Goal: Task Accomplishment & Management: Complete application form

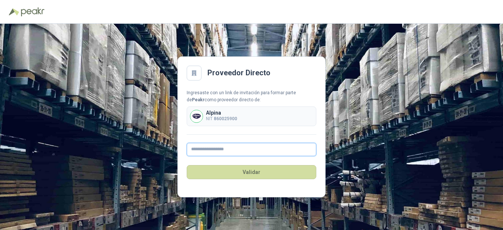
click at [212, 153] on input "text" at bounding box center [252, 149] width 130 height 13
type input "**********"
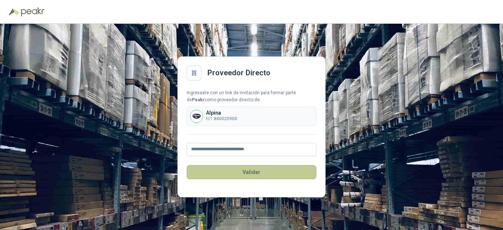
click at [251, 172] on button "Validar" at bounding box center [252, 172] width 130 height 14
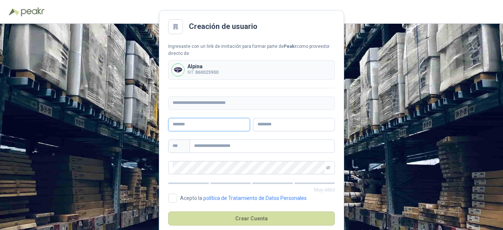
click at [206, 126] on input "text" at bounding box center [209, 124] width 82 height 13
type input "**********"
type input "****"
click at [251, 146] on input "text" at bounding box center [262, 145] width 145 height 13
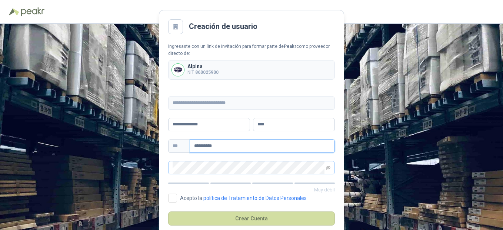
type input "**********"
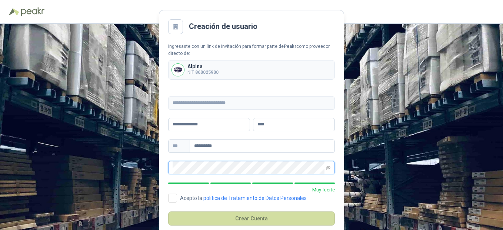
scroll to position [14, 0]
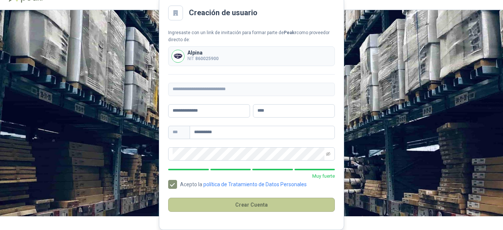
click at [254, 203] on button "Crear Cuenta" at bounding box center [251, 205] width 167 height 14
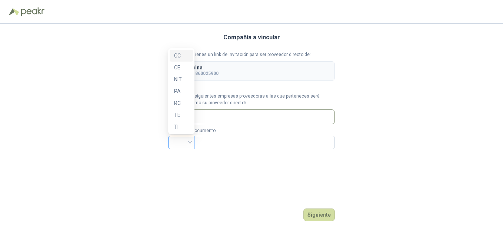
click at [191, 148] on div at bounding box center [181, 142] width 26 height 13
click at [251, 114] on label "Otro" at bounding box center [251, 116] width 167 height 15
click at [192, 142] on div at bounding box center [181, 142] width 26 height 13
click at [180, 80] on div "NIT" at bounding box center [181, 79] width 14 height 8
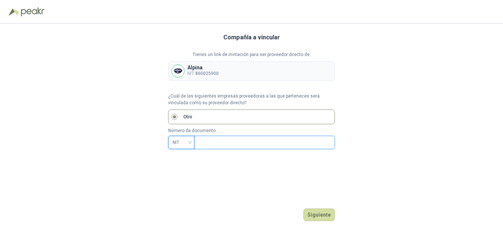
click at [218, 140] on input "text" at bounding box center [264, 142] width 130 height 13
type input "**********"
click at [322, 214] on button "Siguiente" at bounding box center [320, 214] width 32 height 13
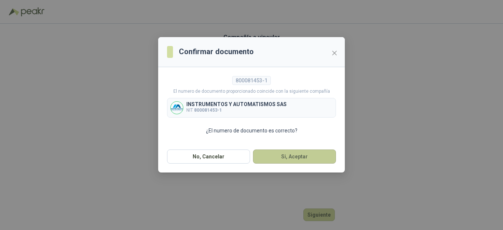
click at [308, 159] on button "Si, Aceptar" at bounding box center [294, 156] width 83 height 14
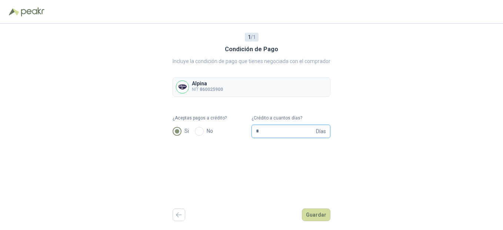
click at [276, 133] on input "*" at bounding box center [285, 131] width 59 height 13
click at [295, 134] on input "¿Crédito a cuantos días?" at bounding box center [285, 131] width 59 height 13
type input "**"
click at [316, 213] on button "Guardar" at bounding box center [316, 214] width 29 height 13
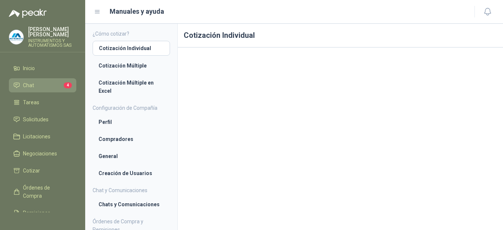
click at [43, 78] on link "Chat 4" at bounding box center [42, 85] width 67 height 14
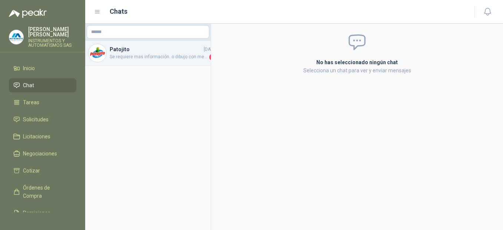
click at [180, 60] on span "Se requiere mas información. o dibujo con medidas long. bulbo,diámetro adaptado…" at bounding box center [159, 56] width 98 height 7
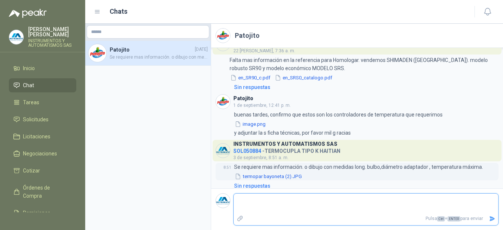
scroll to position [25, 0]
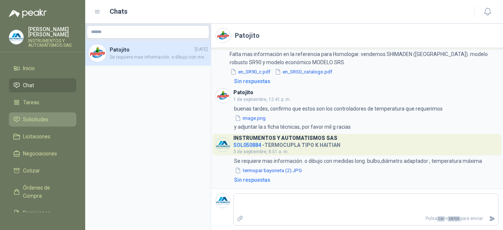
click at [39, 115] on span "Solicitudes" at bounding box center [36, 119] width 26 height 8
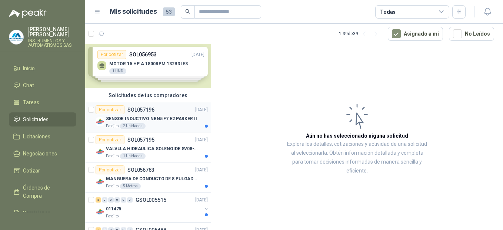
scroll to position [12, 0]
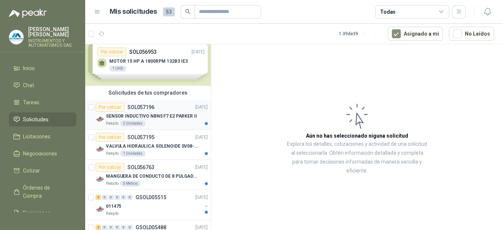
click at [150, 120] on div "SENSOR INDUCTIVO NBN5 F7 E2 PARKER II" at bounding box center [157, 116] width 102 height 9
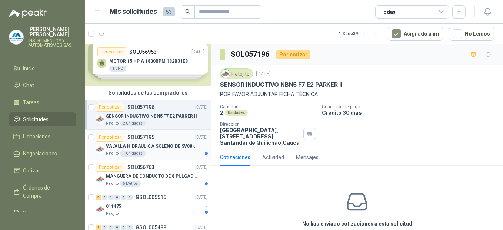
click at [150, 143] on p "VALVULA HIDRAULICA SOLENOIDE SV08-20" at bounding box center [152, 146] width 92 height 7
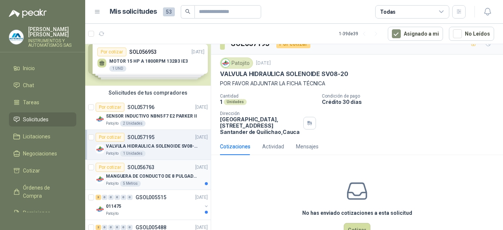
scroll to position [11, 0]
click at [167, 172] on div "MANGUERA DE CONDUCTO DE 8 PULGADAS DE ALAMBRE DE ACERO PU" at bounding box center [157, 176] width 102 height 9
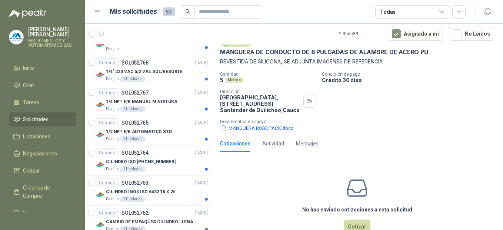
scroll to position [53, 0]
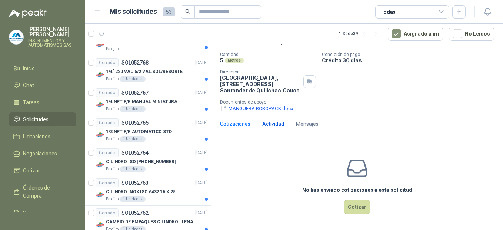
click at [275, 125] on div "Actividad" at bounding box center [273, 124] width 22 height 8
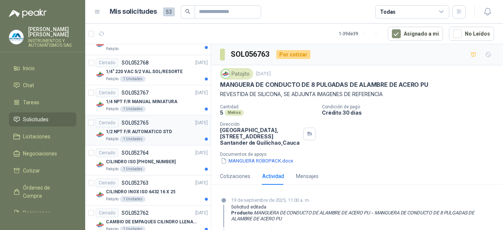
scroll to position [0, 0]
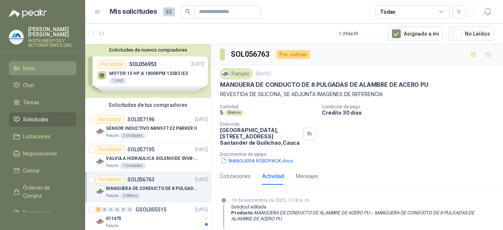
click at [33, 64] on span "Inicio" at bounding box center [29, 68] width 12 height 8
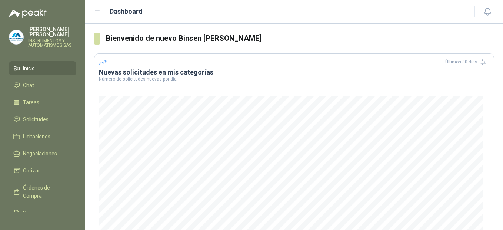
click at [29, 64] on span "Inicio" at bounding box center [29, 68] width 12 height 8
